Goal: Information Seeking & Learning: Compare options

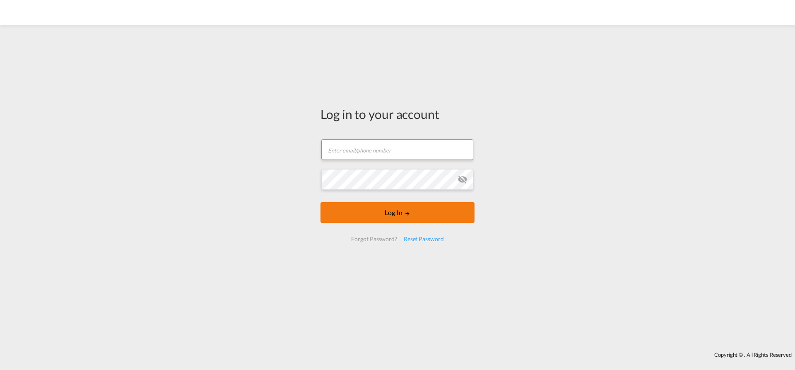
type input "[EMAIL_ADDRESS][PERSON_NAME][DOMAIN_NAME]"
click at [375, 216] on button "Log In" at bounding box center [398, 212] width 154 height 21
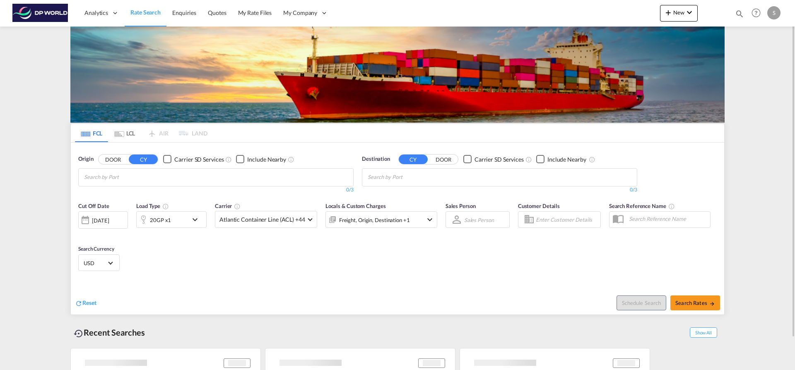
click at [132, 178] on input "Chips input." at bounding box center [123, 177] width 79 height 13
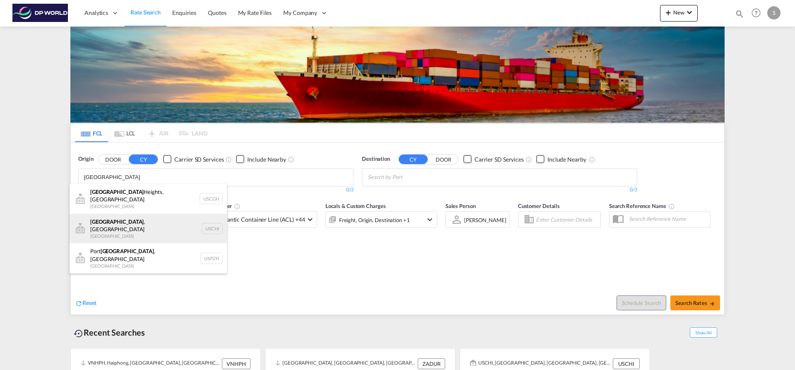
type input "[GEOGRAPHIC_DATA]"
click at [145, 220] on div "[GEOGRAPHIC_DATA] , IL United States USCHI" at bounding box center [148, 229] width 157 height 30
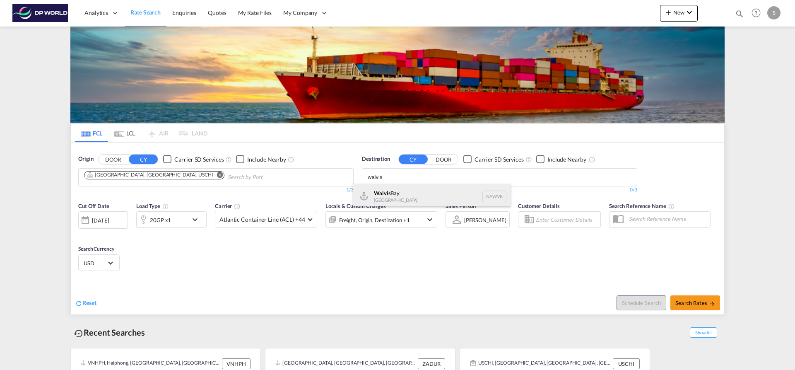
type input "walvis"
click at [389, 190] on div "Walvis Bay [GEOGRAPHIC_DATA] NAWVB" at bounding box center [431, 196] width 157 height 25
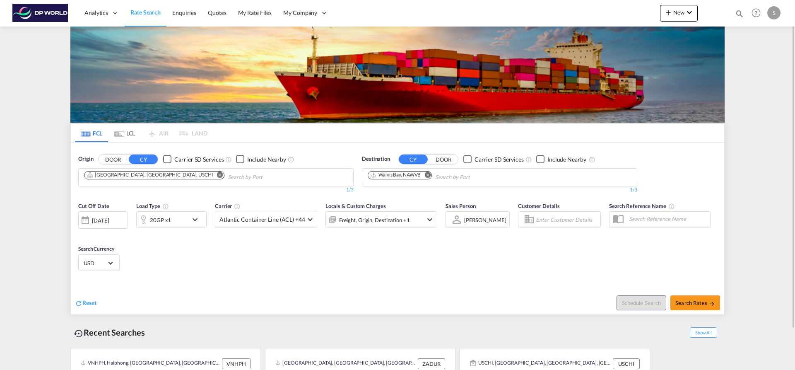
click at [176, 222] on div "20GP x1" at bounding box center [162, 219] width 51 height 17
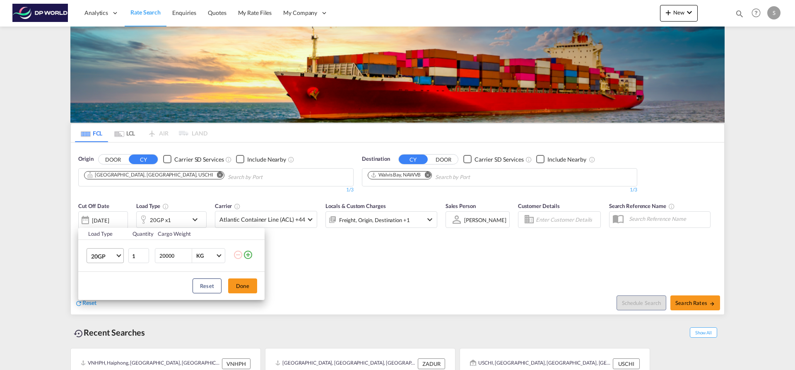
click at [120, 256] on md-select-value "20GP" at bounding box center [106, 256] width 33 height 14
click at [109, 297] on md-option "40HC" at bounding box center [113, 296] width 56 height 20
click at [244, 287] on button "Done" at bounding box center [242, 285] width 29 height 15
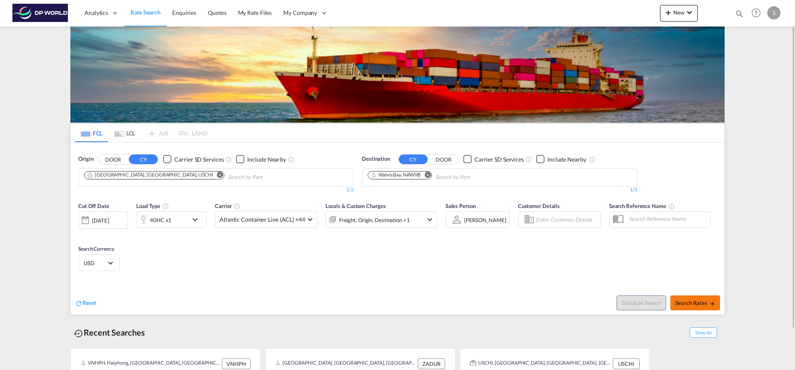
click at [695, 303] on span "Search Rates" at bounding box center [696, 303] width 40 height 7
type input "USCHI to NAWVB / [DATE]"
